Goal: Information Seeking & Learning: Understand process/instructions

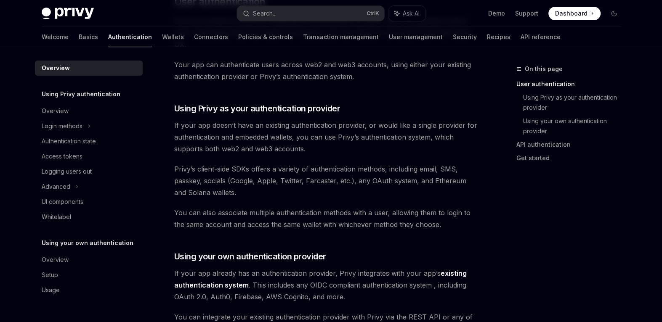
scroll to position [253, 0]
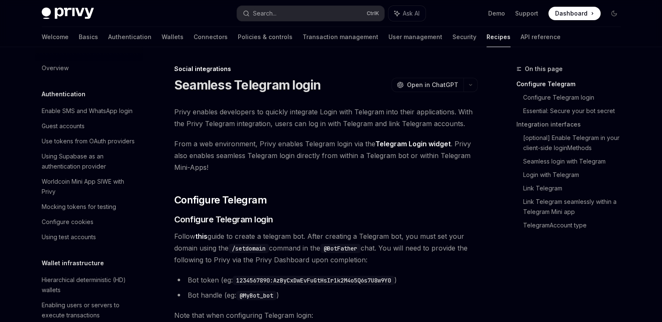
scroll to position [593, 0]
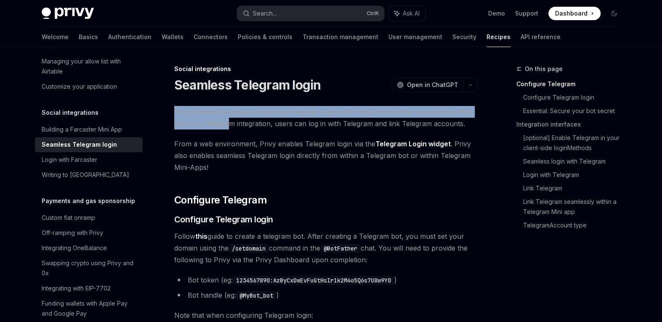
drag, startPoint x: 184, startPoint y: 113, endPoint x: 229, endPoint y: 126, distance: 46.5
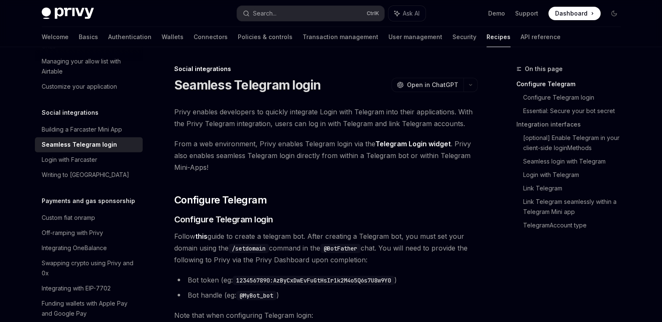
click at [282, 156] on span "From a web environment, Privy enables Telegram login via the Telegram Login wid…" at bounding box center [326, 155] width 304 height 35
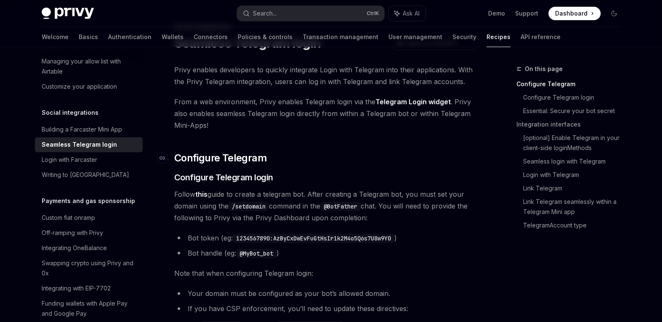
scroll to position [84, 0]
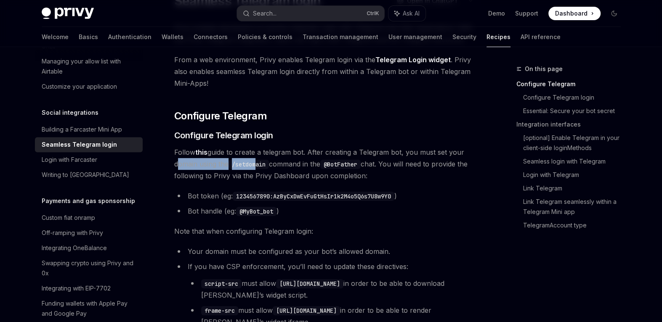
drag, startPoint x: 172, startPoint y: 165, endPoint x: 257, endPoint y: 165, distance: 84.6
click at [302, 181] on span "Follow this guide to create a telegram bot. After creating a Telegram bot, you …" at bounding box center [326, 163] width 304 height 35
drag, startPoint x: 248, startPoint y: 179, endPoint x: 260, endPoint y: 179, distance: 11.8
click at [260, 179] on span "Follow this guide to create a telegram bot. After creating a Telegram bot, you …" at bounding box center [326, 163] width 304 height 35
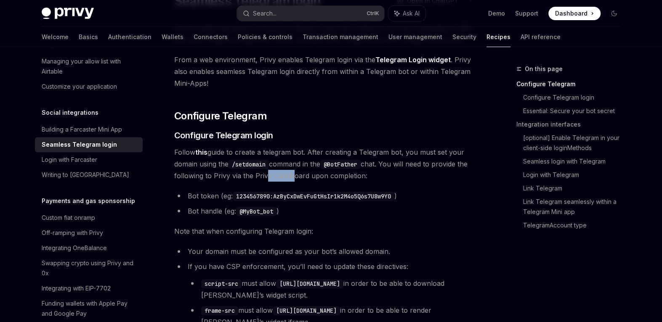
drag, startPoint x: 278, startPoint y: 179, endPoint x: 292, endPoint y: 182, distance: 14.3
click at [290, 181] on span "Follow this guide to create a telegram bot. After creating a Telegram bot, you …" at bounding box center [326, 163] width 304 height 35
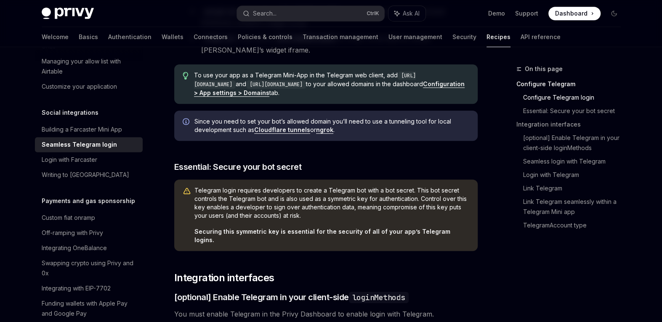
scroll to position [357, 0]
click at [366, 135] on div "Since you need to set your bot’s allowed domain you’ll need to use a tunneling …" at bounding box center [326, 125] width 304 height 30
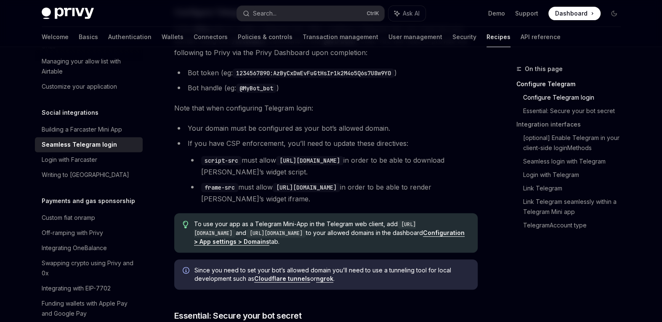
scroll to position [0, 0]
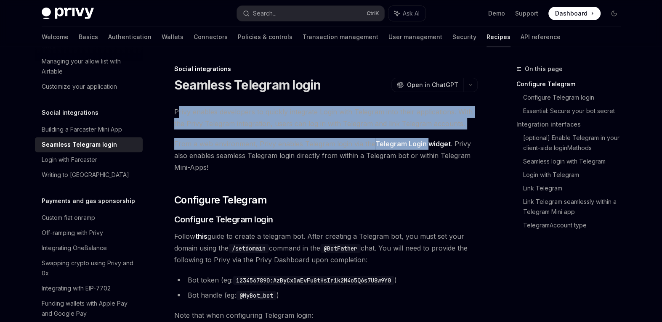
drag, startPoint x: 176, startPoint y: 114, endPoint x: 425, endPoint y: 133, distance: 249.1
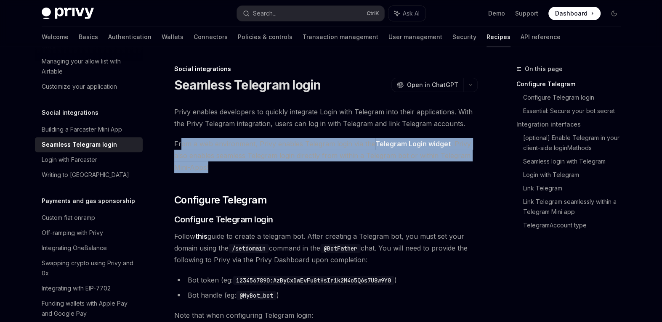
drag, startPoint x: 180, startPoint y: 144, endPoint x: 378, endPoint y: 169, distance: 199.9
click at [378, 169] on span "From a web environment, Privy enables Telegram login via the Telegram Login wid…" at bounding box center [326, 155] width 304 height 35
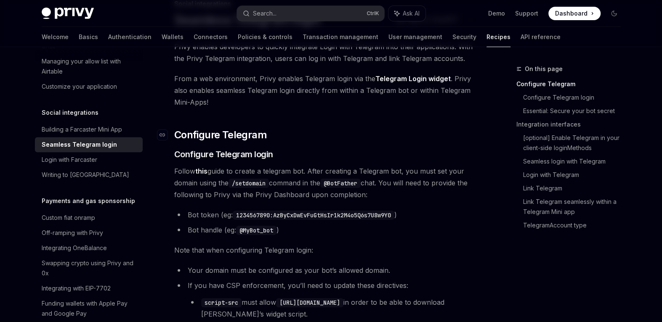
scroll to position [67, 0]
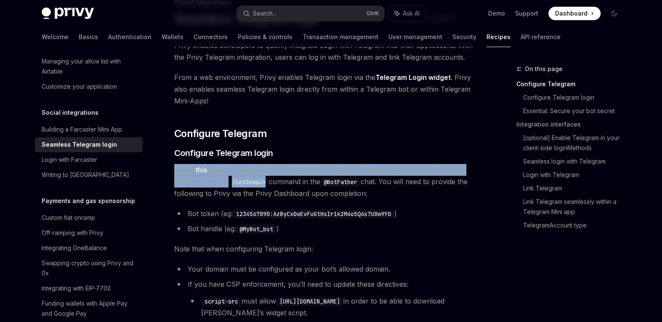
drag, startPoint x: 172, startPoint y: 168, endPoint x: 269, endPoint y: 180, distance: 98.1
click at [269, 180] on code "/setdomain" at bounding box center [249, 182] width 40 height 9
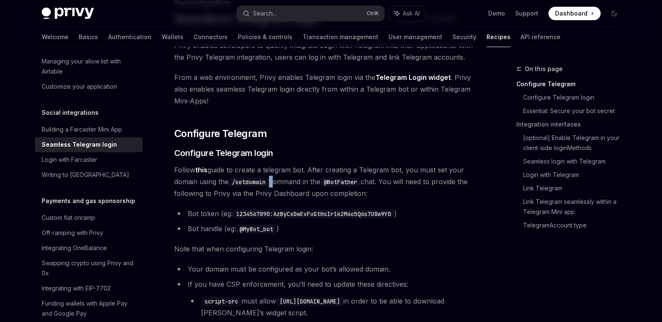
click at [269, 180] on code "/setdomain" at bounding box center [249, 182] width 40 height 9
click at [267, 180] on code "/setdomain" at bounding box center [249, 182] width 40 height 9
drag, startPoint x: 268, startPoint y: 182, endPoint x: 233, endPoint y: 182, distance: 34.9
click at [233, 182] on code "/setdomain" at bounding box center [249, 182] width 40 height 9
copy code "/setdomain"
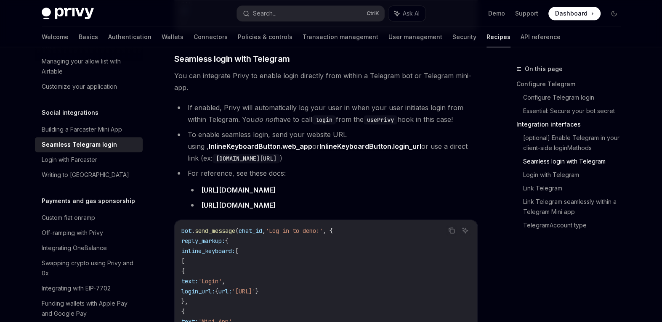
scroll to position [780, 0]
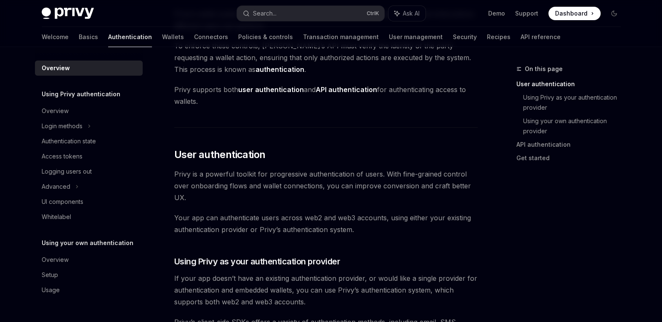
scroll to position [85, 0]
